Goal: Task Accomplishment & Management: Complete application form

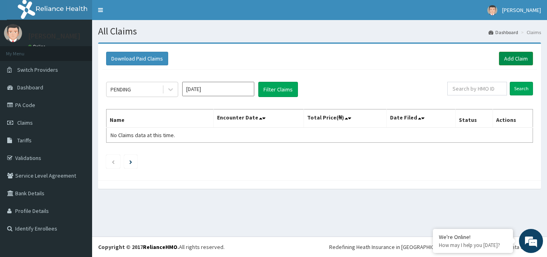
click at [522, 55] on link "Add Claim" at bounding box center [516, 59] width 34 height 14
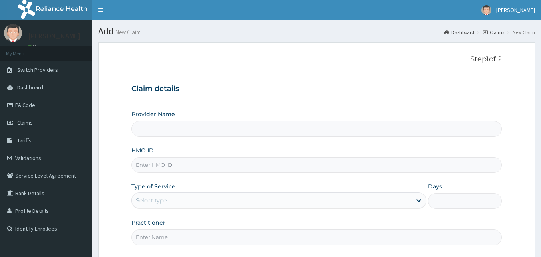
click at [169, 170] on input "HMO ID" at bounding box center [316, 165] width 371 height 16
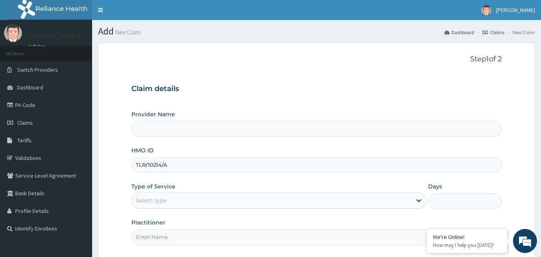
type input "TLR/10214/A"
click at [175, 200] on div "Select type" at bounding box center [272, 200] width 280 height 13
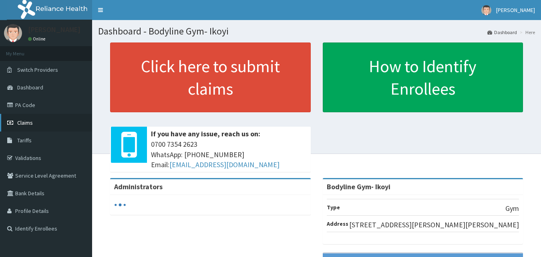
click at [21, 125] on span "Claims" at bounding box center [25, 122] width 16 height 7
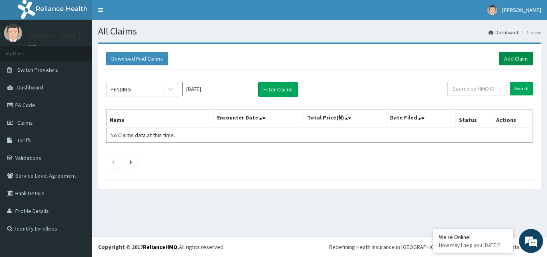
click at [518, 62] on link "Add Claim" at bounding box center [516, 59] width 34 height 14
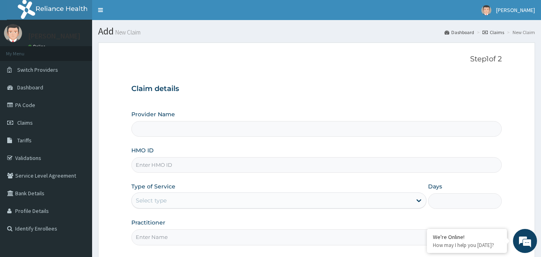
click at [160, 167] on input "HMO ID" at bounding box center [316, 165] width 371 height 16
type input "Bodyline Gym- Ikoyi"
type input "1"
type input "TLR/10214/A"
click at [145, 236] on input "Practitioner" at bounding box center [316, 237] width 371 height 16
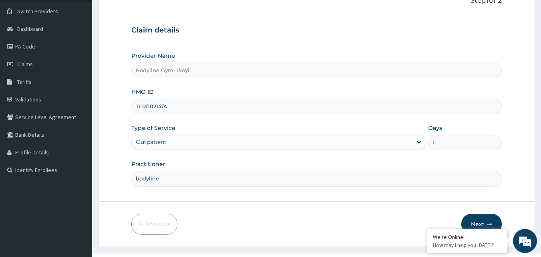
scroll to position [75, 0]
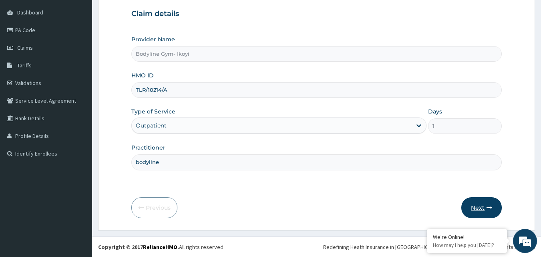
type input "bodyline"
click at [477, 206] on button "Next" at bounding box center [481, 207] width 40 height 21
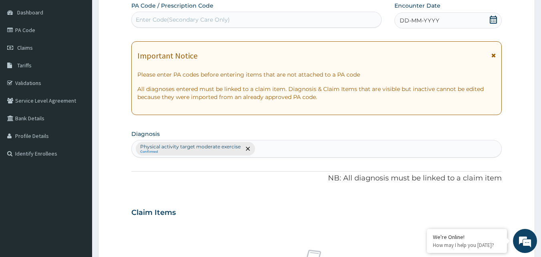
click at [193, 17] on div "Enter Code(Secondary Care Only)" at bounding box center [183, 20] width 94 height 8
type input "PA/46598A"
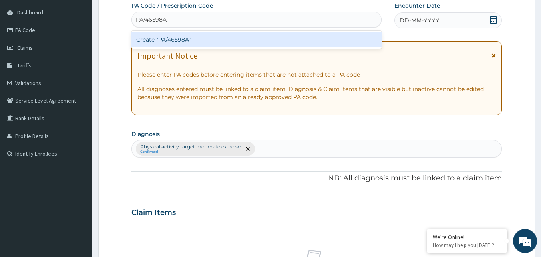
click at [200, 37] on div "Create "PA/46598A"" at bounding box center [256, 39] width 251 height 14
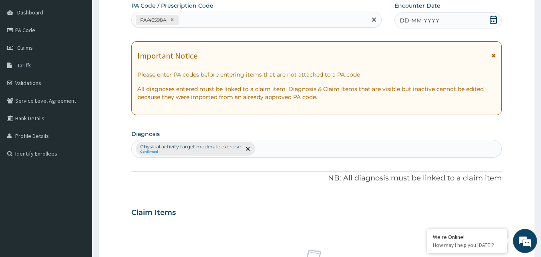
click at [473, 17] on div "DD-MM-YYYY" at bounding box center [448, 20] width 107 height 16
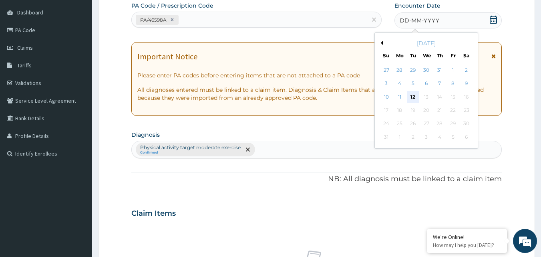
click at [415, 97] on div "12" at bounding box center [413, 97] width 12 height 12
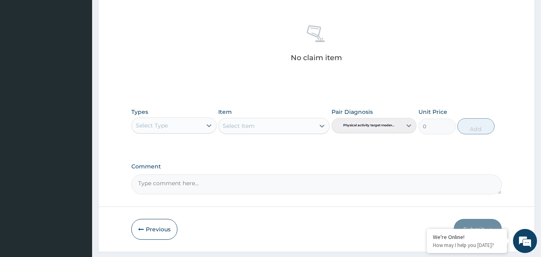
scroll to position [315, 0]
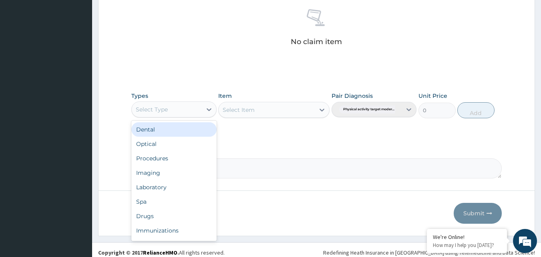
click at [195, 109] on div "Select Type" at bounding box center [167, 109] width 70 height 13
type input "g"
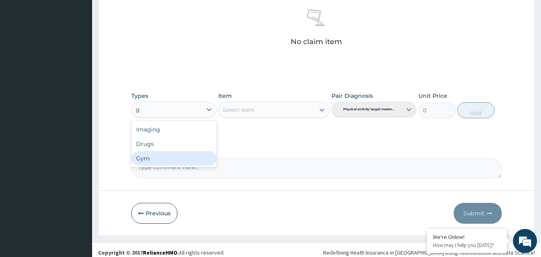
click at [178, 158] on div "Gym" at bounding box center [173, 158] width 85 height 14
click at [282, 111] on div "Select Item" at bounding box center [267, 109] width 96 height 13
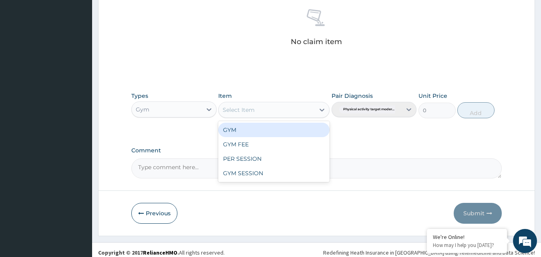
click at [274, 129] on div "GYM" at bounding box center [273, 130] width 111 height 14
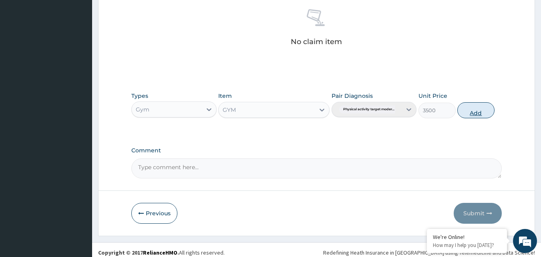
click at [469, 111] on button "Add" at bounding box center [475, 110] width 37 height 16
type input "0"
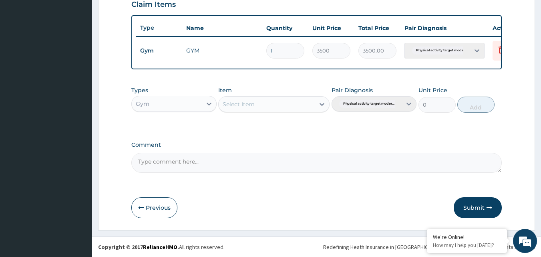
drag, startPoint x: 475, startPoint y: 208, endPoint x: 474, endPoint y: 204, distance: 4.6
click at [475, 207] on button "Submit" at bounding box center [478, 207] width 48 height 21
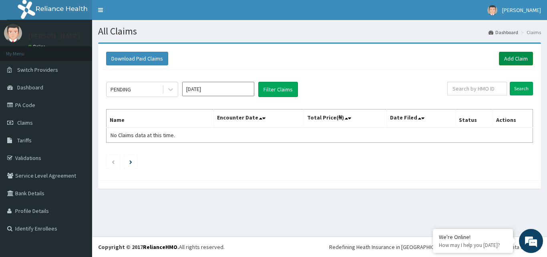
click at [521, 56] on link "Add Claim" at bounding box center [516, 59] width 34 height 14
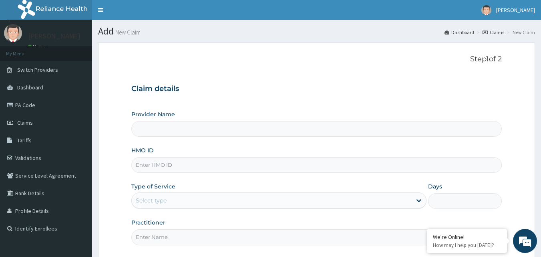
click at [149, 165] on input "HMO ID" at bounding box center [316, 165] width 371 height 16
type input "Bodyline Gym- Ikoyi"
type input "1"
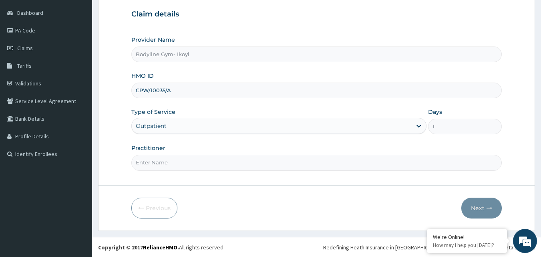
scroll to position [75, 0]
type input "CPW/10035/A"
click at [155, 165] on input "Practitioner" at bounding box center [316, 162] width 371 height 16
type input "bodyline"
click at [476, 204] on button "Next" at bounding box center [481, 207] width 40 height 21
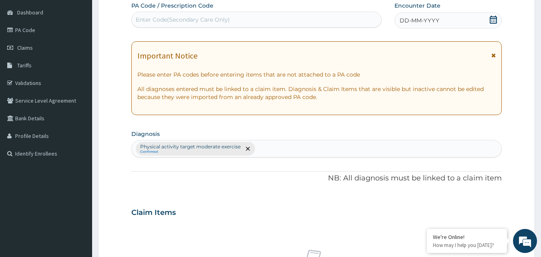
click at [197, 21] on div "Enter Code(Secondary Care Only)" at bounding box center [183, 20] width 94 height 8
type input "PA/6F7633"
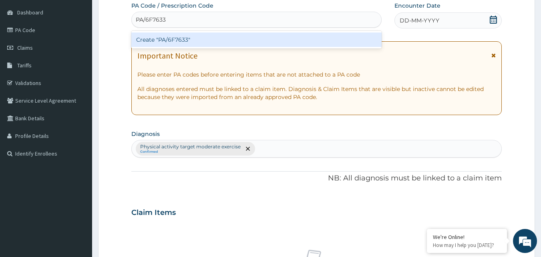
click at [179, 42] on div "Create "PA/6F7633"" at bounding box center [256, 39] width 251 height 14
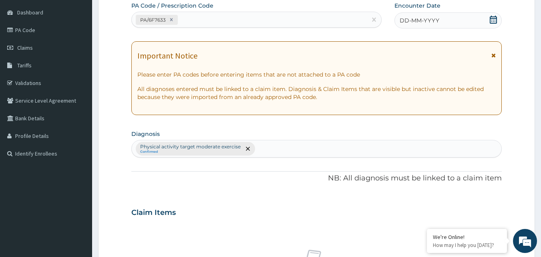
click at [438, 18] on span "DD-MM-YYYY" at bounding box center [420, 20] width 40 height 8
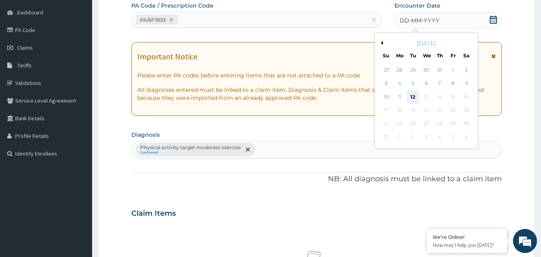
click at [409, 95] on div "12" at bounding box center [413, 97] width 12 height 12
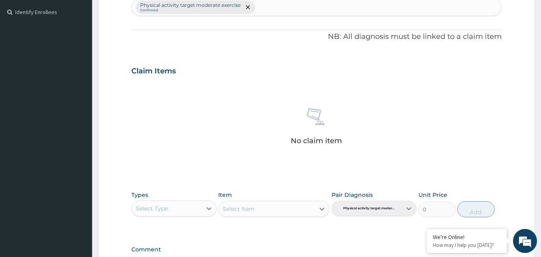
scroll to position [315, 0]
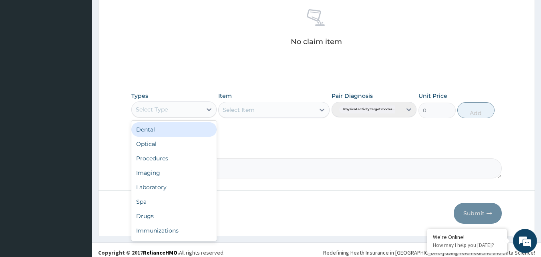
click at [175, 111] on div "Select Type" at bounding box center [167, 109] width 70 height 13
type input "g"
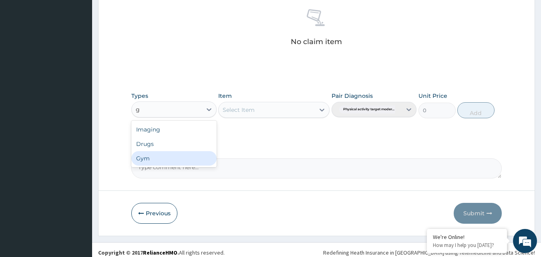
click at [169, 158] on div "Gym" at bounding box center [173, 158] width 85 height 14
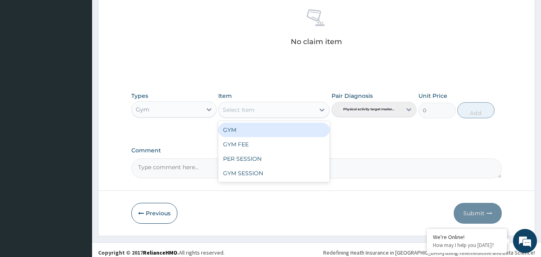
click at [302, 110] on div "Select Item" at bounding box center [267, 109] width 96 height 13
click at [296, 128] on div "GYM" at bounding box center [273, 130] width 111 height 14
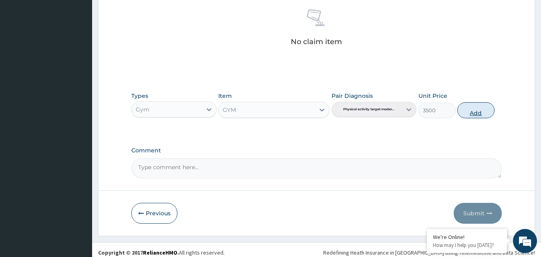
click at [476, 112] on button "Add" at bounding box center [475, 110] width 37 height 16
type input "0"
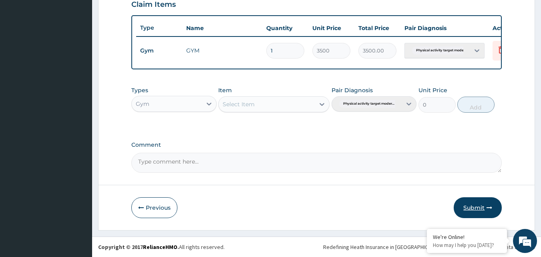
click at [468, 204] on button "Submit" at bounding box center [478, 207] width 48 height 21
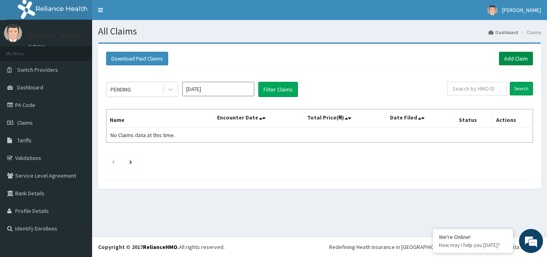
click at [513, 54] on link "Add Claim" at bounding box center [516, 59] width 34 height 14
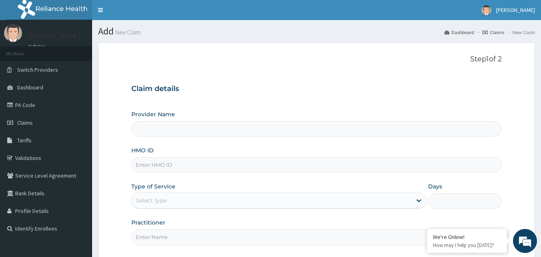
type input "Bodyline Gym- Ikoyi"
type input "1"
drag, startPoint x: 164, startPoint y: 169, endPoint x: 164, endPoint y: 165, distance: 4.0
click at [164, 165] on input "HMO ID" at bounding box center [316, 165] width 371 height 16
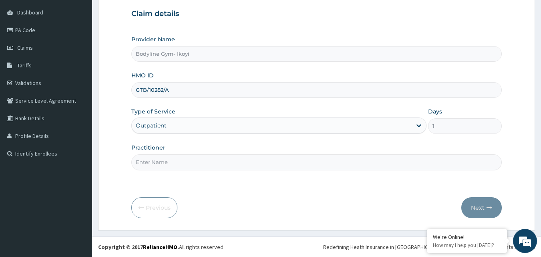
type input "GTB/10282/A"
click at [143, 157] on input "Practitioner" at bounding box center [316, 162] width 371 height 16
type input "bodyline"
click at [486, 209] on button "Next" at bounding box center [481, 207] width 40 height 21
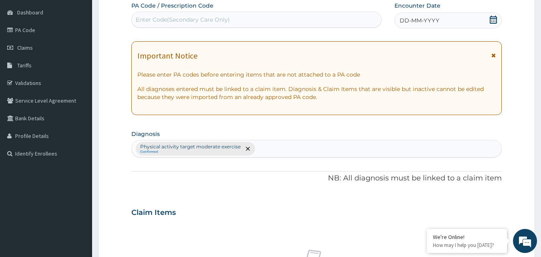
click at [145, 18] on div "Enter Code(Secondary Care Only)" at bounding box center [183, 20] width 94 height 8
type input "PA/857489"
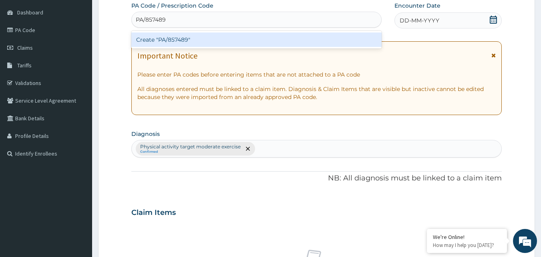
click at [226, 40] on div "Create "PA/857489"" at bounding box center [256, 39] width 251 height 14
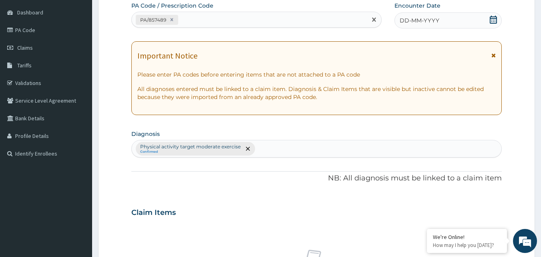
click at [426, 19] on span "DD-MM-YYYY" at bounding box center [420, 20] width 40 height 8
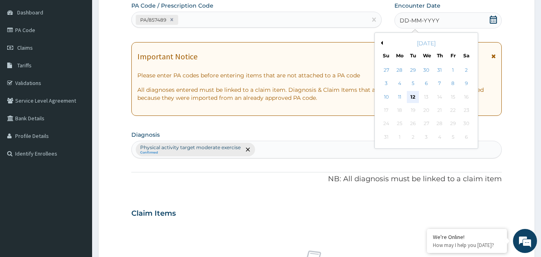
click at [415, 97] on div "12" at bounding box center [413, 97] width 12 height 12
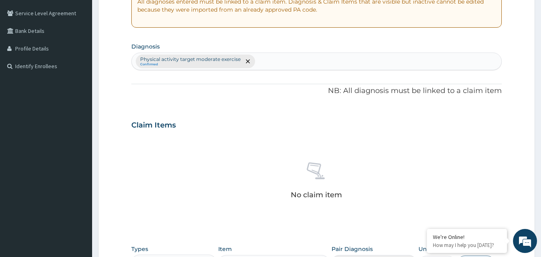
scroll to position [315, 0]
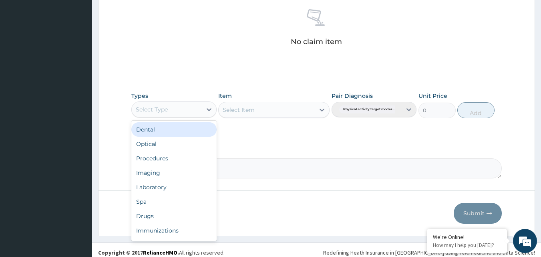
click at [195, 110] on div "Select Type" at bounding box center [167, 109] width 70 height 13
type input "g"
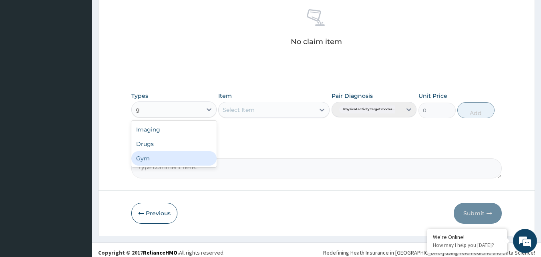
click at [183, 158] on div "Gym" at bounding box center [173, 158] width 85 height 14
click at [301, 107] on div "Select Item" at bounding box center [267, 109] width 96 height 13
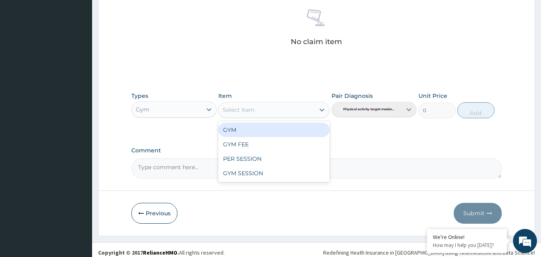
click at [288, 130] on div "GYM" at bounding box center [273, 130] width 111 height 14
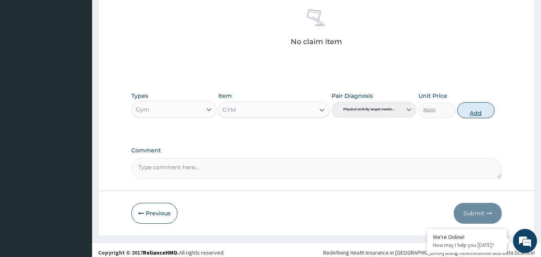
click at [473, 112] on button "Add" at bounding box center [475, 110] width 37 height 16
type input "0"
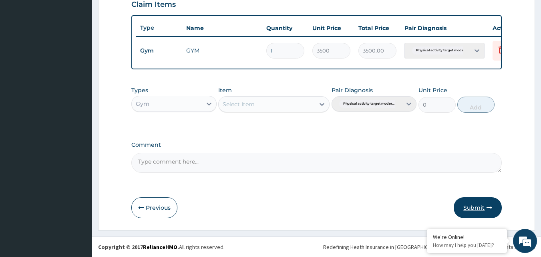
click at [478, 207] on button "Submit" at bounding box center [478, 207] width 48 height 21
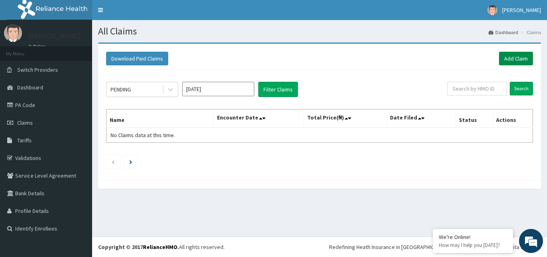
click at [512, 57] on link "Add Claim" at bounding box center [516, 59] width 34 height 14
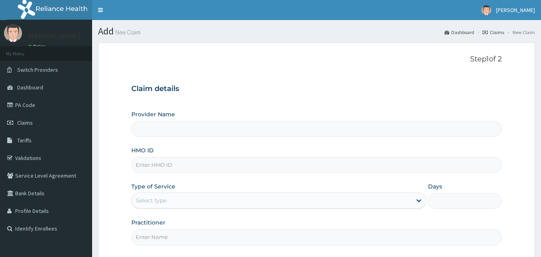
type input "Bodyline Gym- Ikoyi"
type input "1"
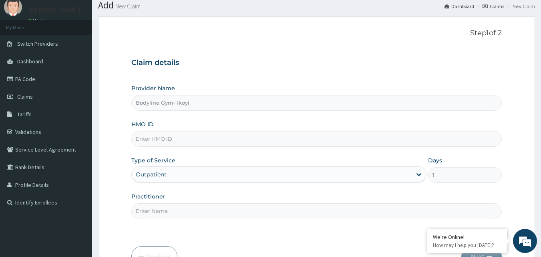
scroll to position [40, 0]
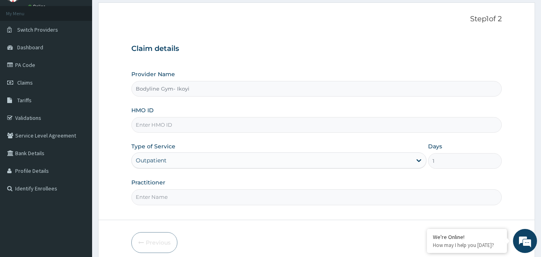
click at [159, 125] on input "HMO ID" at bounding box center [316, 125] width 371 height 16
type input "AZG/10104/A"
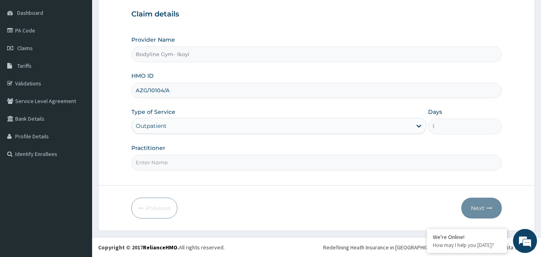
scroll to position [75, 0]
click at [161, 161] on input "Practitioner" at bounding box center [316, 162] width 371 height 16
type input "bodyline"
click at [477, 209] on button "Next" at bounding box center [481, 207] width 40 height 21
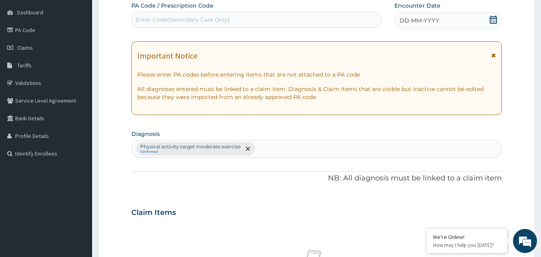
click at [186, 17] on div "Enter Code(Secondary Care Only)" at bounding box center [183, 20] width 94 height 8
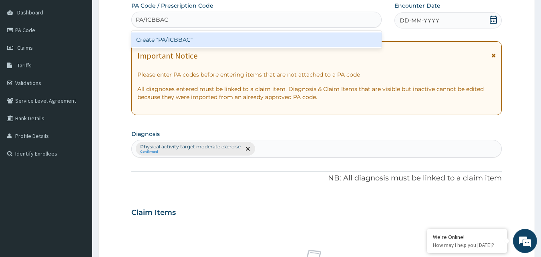
type input "PA/1CBBAC"
click at [461, 23] on div "PA Code / Prescription Code option Create "PA/1CBBAC" focused, 1 of 1. 1 result…" at bounding box center [316, 210] width 371 height 417
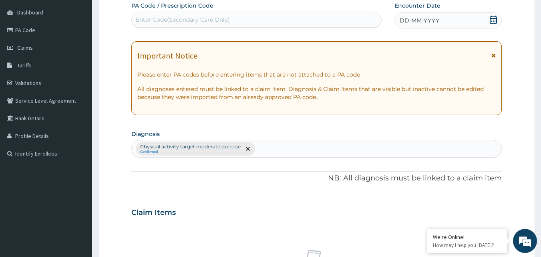
click at [437, 22] on span "DD-MM-YYYY" at bounding box center [420, 20] width 40 height 8
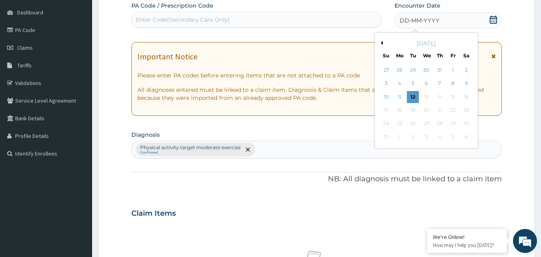
click at [182, 20] on div "Enter Code(Secondary Care Only)" at bounding box center [183, 20] width 94 height 8
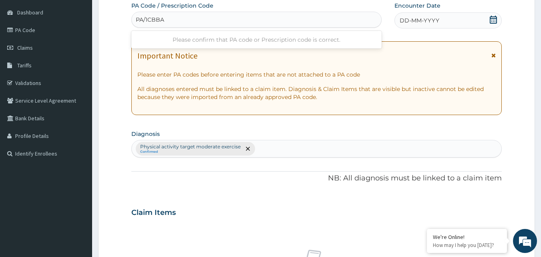
type input "PA/1CBBAC"
click at [415, 19] on span "DD-MM-YYYY" at bounding box center [420, 20] width 40 height 8
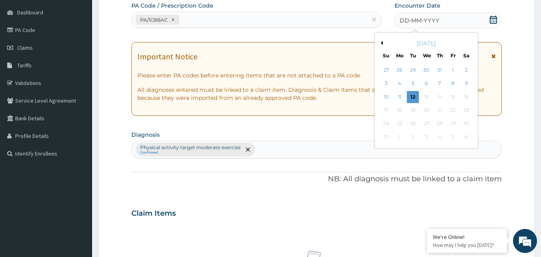
click at [414, 98] on div "12" at bounding box center [413, 97] width 12 height 12
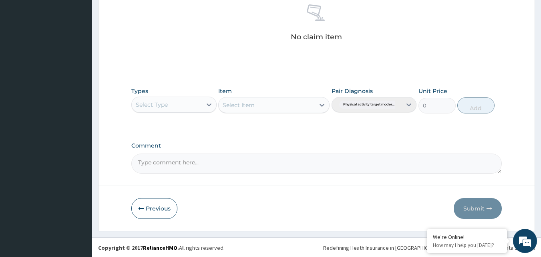
scroll to position [321, 0]
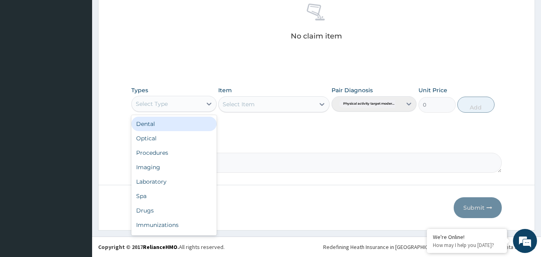
click at [179, 105] on div "Select Type" at bounding box center [167, 103] width 70 height 13
type input "g"
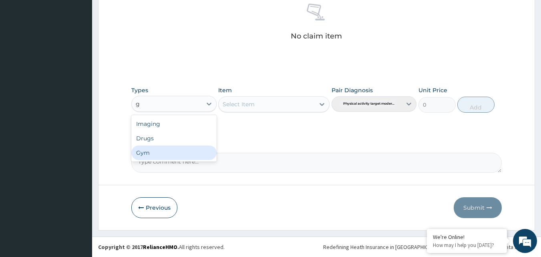
drag, startPoint x: 177, startPoint y: 151, endPoint x: 271, endPoint y: 123, distance: 98.7
click at [191, 147] on div "Gym" at bounding box center [173, 152] width 85 height 14
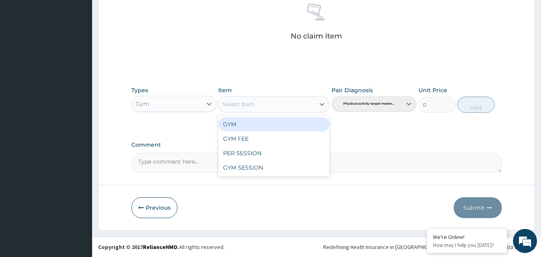
click at [294, 105] on div "Select Item" at bounding box center [267, 104] width 96 height 13
drag, startPoint x: 282, startPoint y: 123, endPoint x: 413, endPoint y: 121, distance: 131.0
click at [283, 123] on div "GYM" at bounding box center [273, 124] width 111 height 14
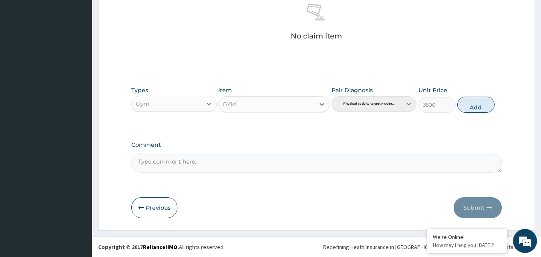
click at [481, 109] on button "Add" at bounding box center [475, 105] width 37 height 16
type input "0"
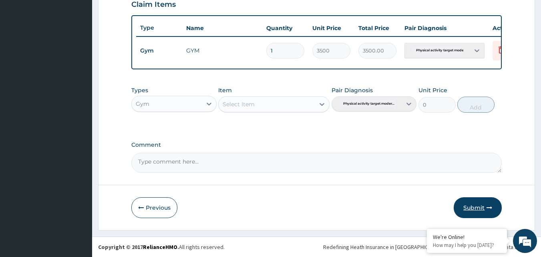
click at [482, 208] on button "Submit" at bounding box center [478, 207] width 48 height 21
